Goal: Obtain resource: Obtain resource

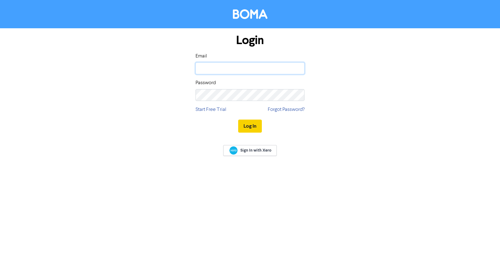
type input "[PERSON_NAME][EMAIL_ADDRESS][DOMAIN_NAME]"
click at [252, 127] on button "Log In" at bounding box center [250, 126] width 24 height 13
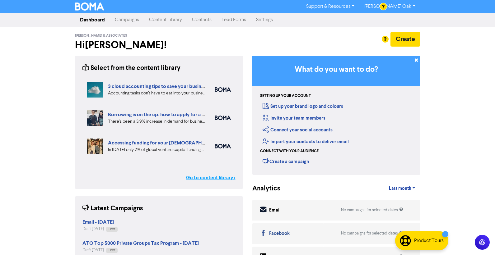
click at [207, 177] on link "Go to content library >" at bounding box center [210, 177] width 49 height 7
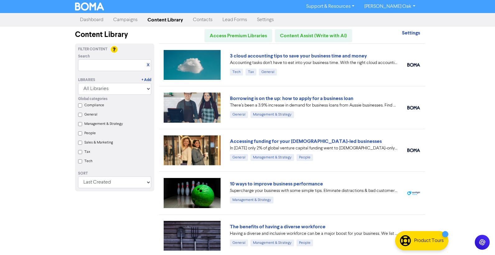
click at [193, 102] on img at bounding box center [192, 108] width 57 height 30
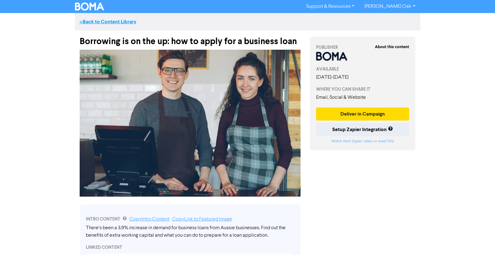
click at [112, 22] on link "<< Back to Content Library" at bounding box center [108, 22] width 57 height 6
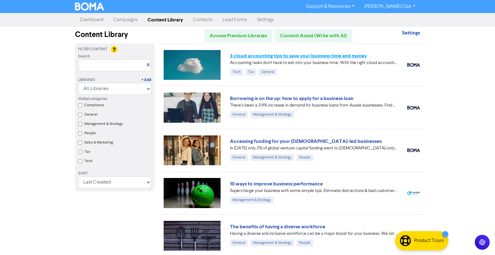
click at [270, 55] on link "3 cloud accounting tips to save your business time and money" at bounding box center [298, 56] width 137 height 6
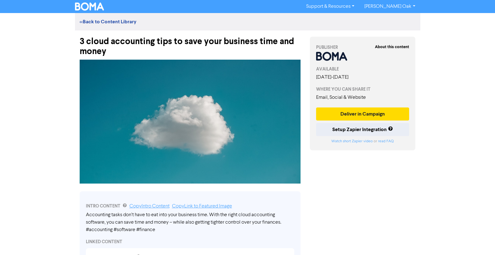
drag, startPoint x: 125, startPoint y: 49, endPoint x: 121, endPoint y: 51, distance: 4.5
click at [125, 49] on div "3 cloud accounting tips to save your business time and money" at bounding box center [190, 43] width 221 height 26
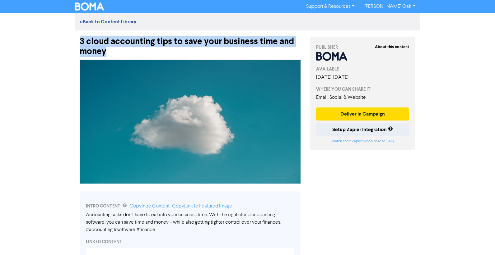
drag, startPoint x: 119, startPoint y: 52, endPoint x: 74, endPoint y: 44, distance: 46.1
copy div "3 cloud accounting tips to save your business time and money"
click at [172, 113] on img at bounding box center [190, 122] width 221 height 124
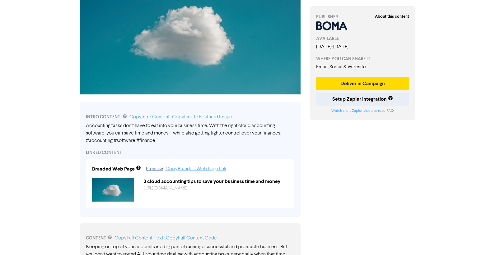
scroll to position [93, 0]
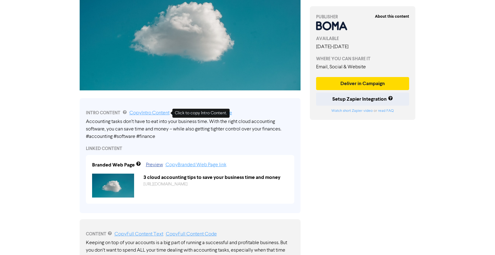
click at [147, 112] on link "Copy Intro Content" at bounding box center [149, 113] width 40 height 5
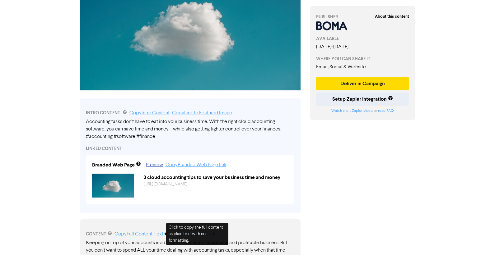
drag, startPoint x: 137, startPoint y: 234, endPoint x: 127, endPoint y: 234, distance: 10.0
click at [137, 234] on link "Copy Full Content Text" at bounding box center [138, 234] width 49 height 5
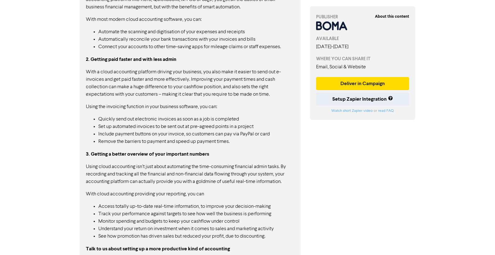
scroll to position [466, 0]
